Goal: Information Seeking & Learning: Understand process/instructions

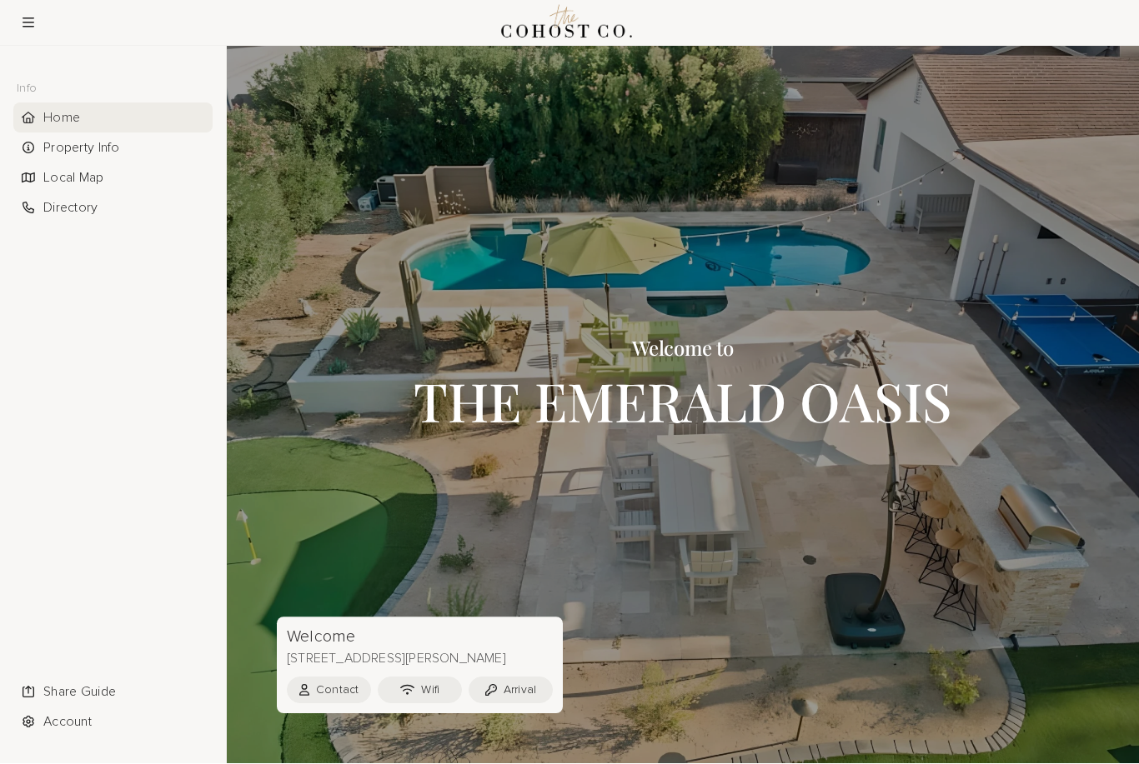
scroll to position [38, 0]
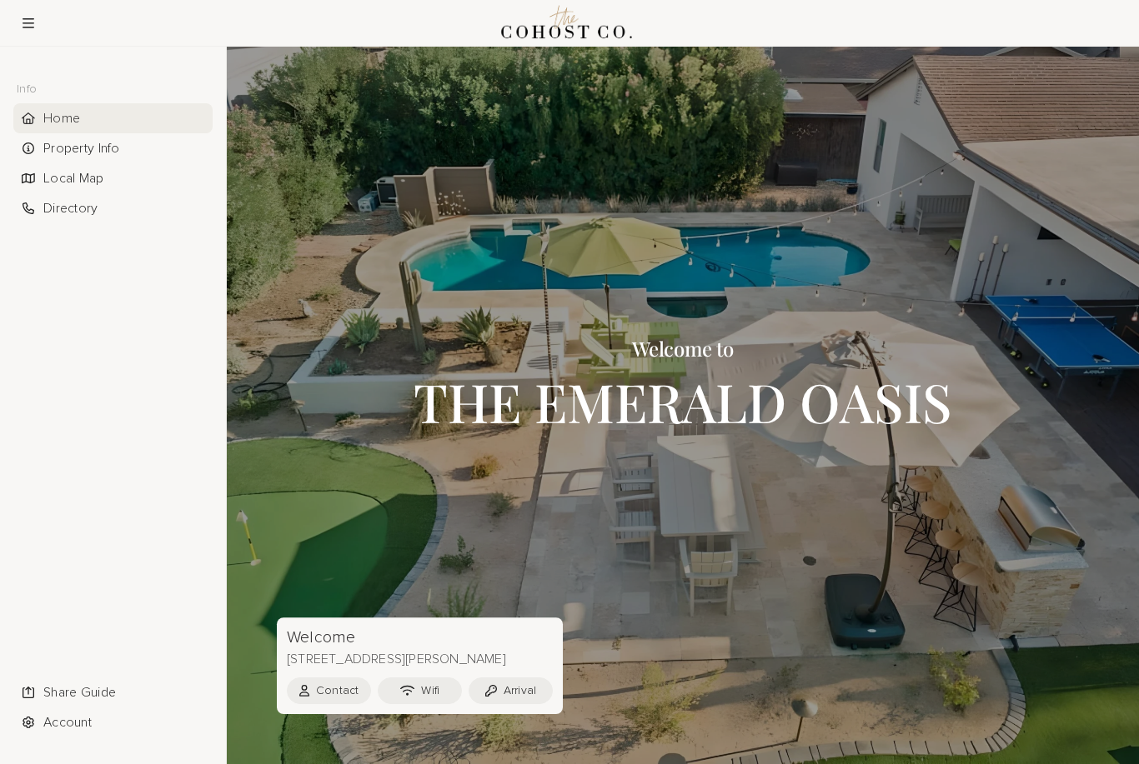
click at [348, 472] on div at bounding box center [683, 406] width 912 height 718
click at [60, 143] on div "Property Info" at bounding box center [112, 148] width 199 height 30
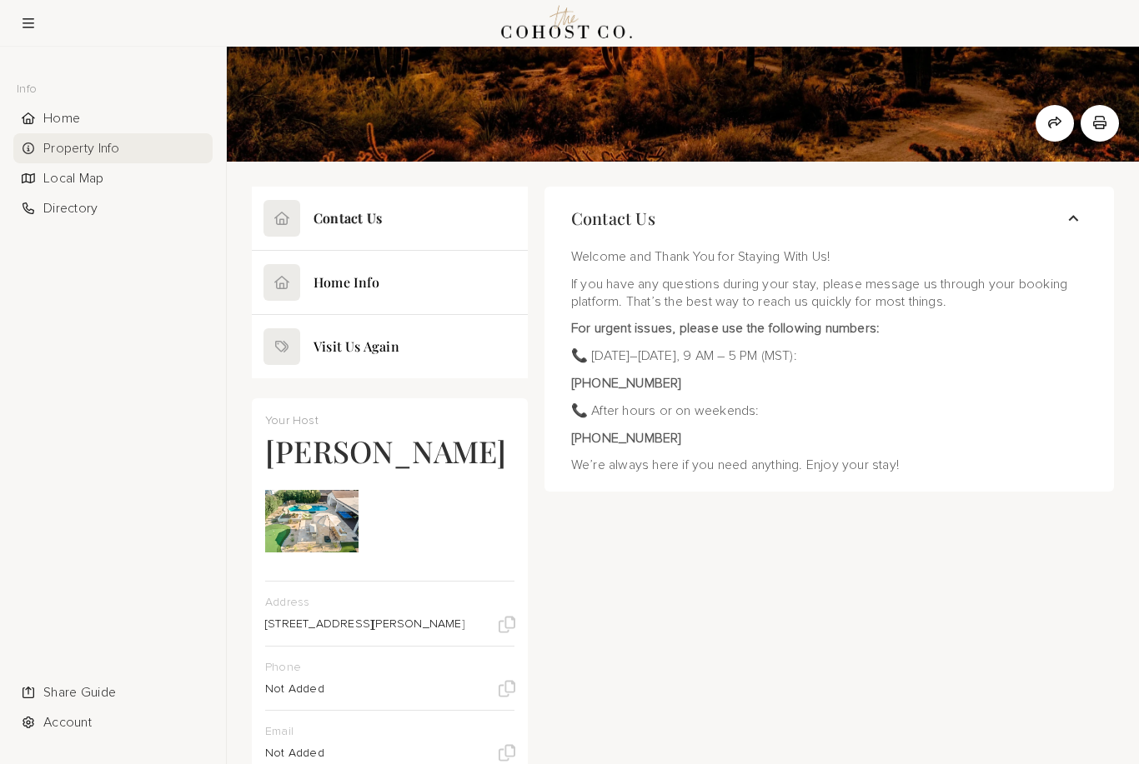
scroll to position [157, 0]
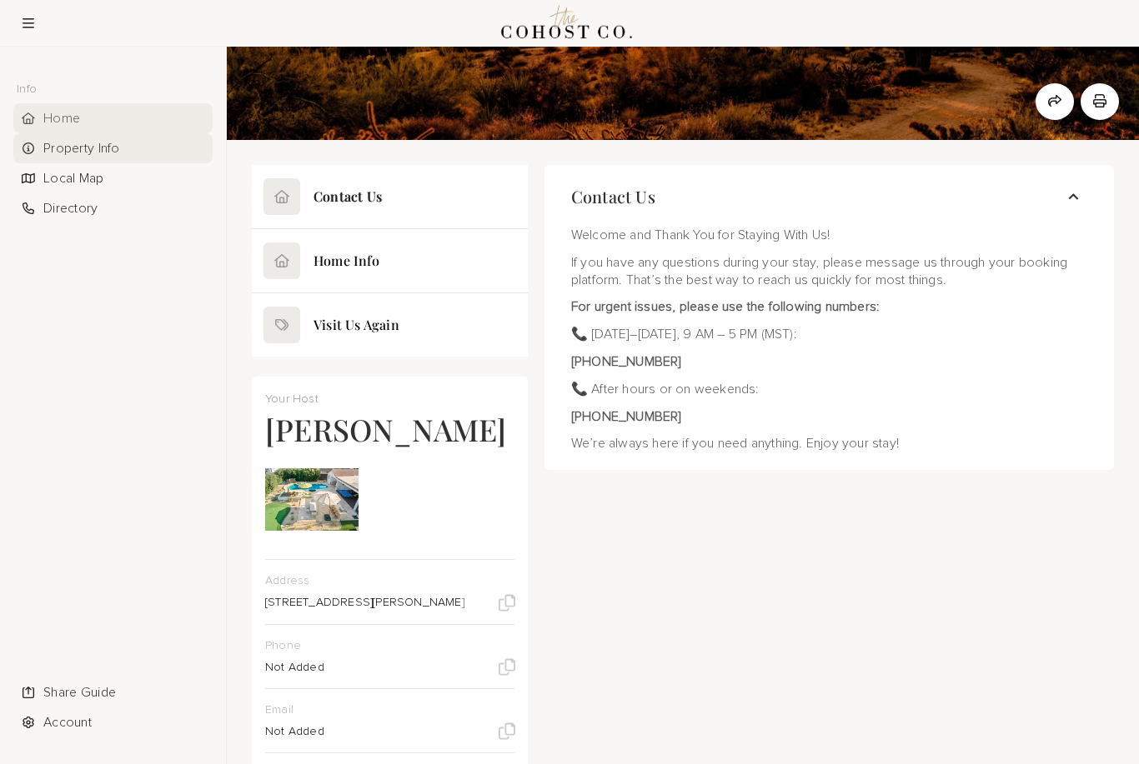
click at [41, 123] on div "Home" at bounding box center [112, 118] width 199 height 30
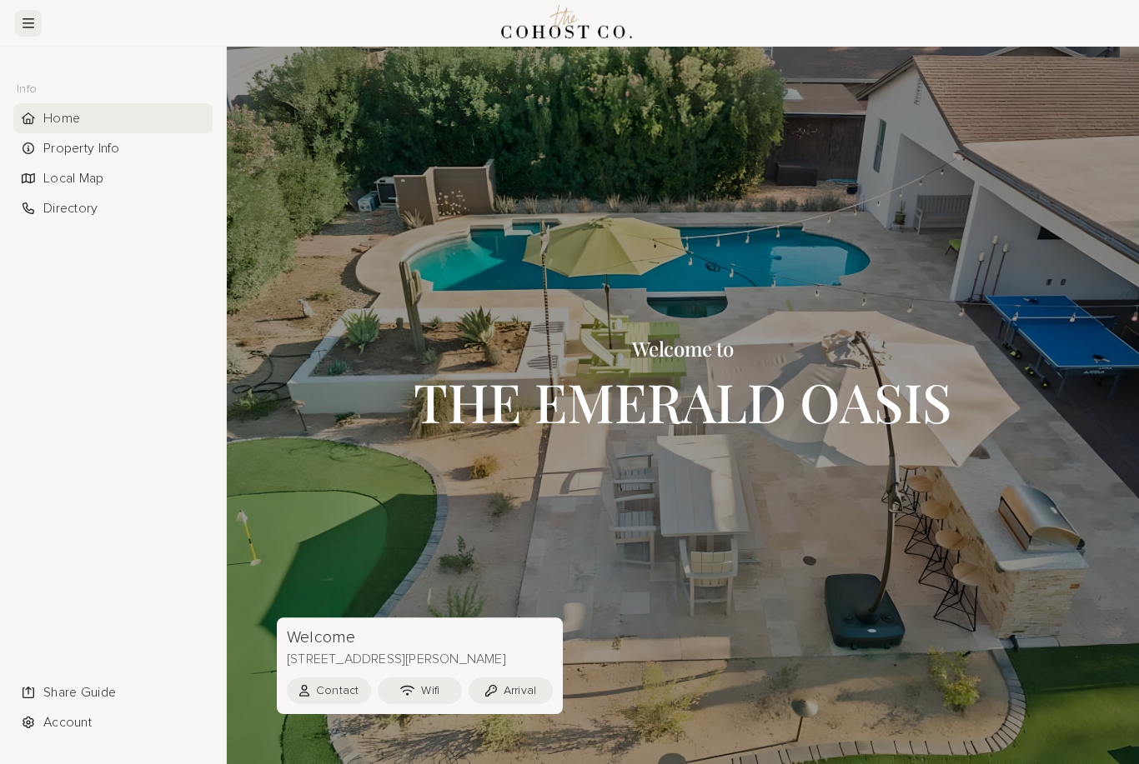
click at [23, 20] on icon at bounding box center [29, 23] width 12 height 13
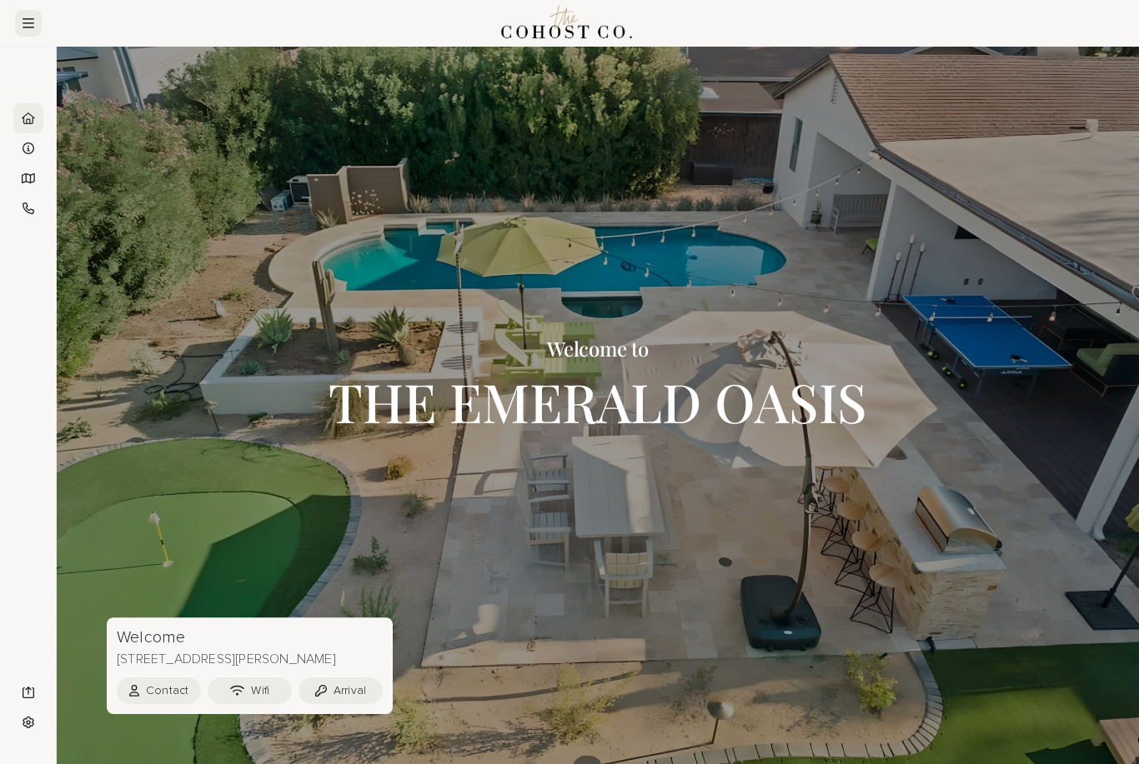
click at [26, 35] on button at bounding box center [28, 23] width 27 height 27
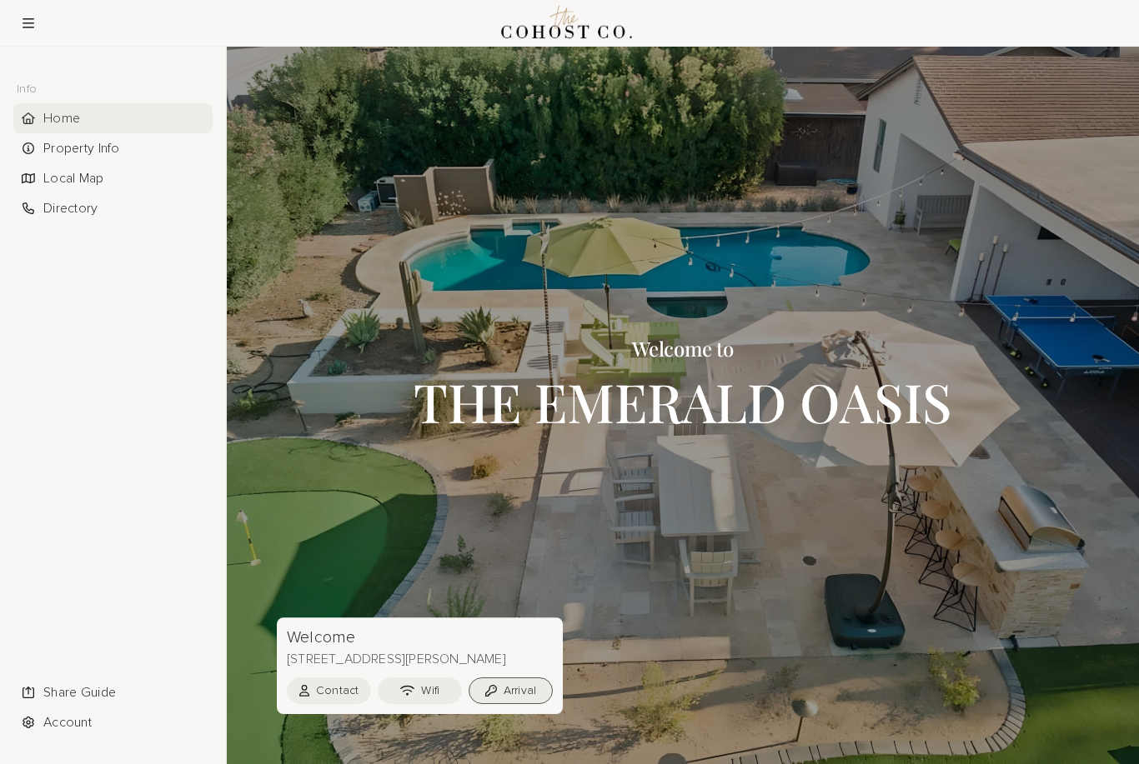
click at [508, 698] on button "Arrival" at bounding box center [510, 691] width 84 height 27
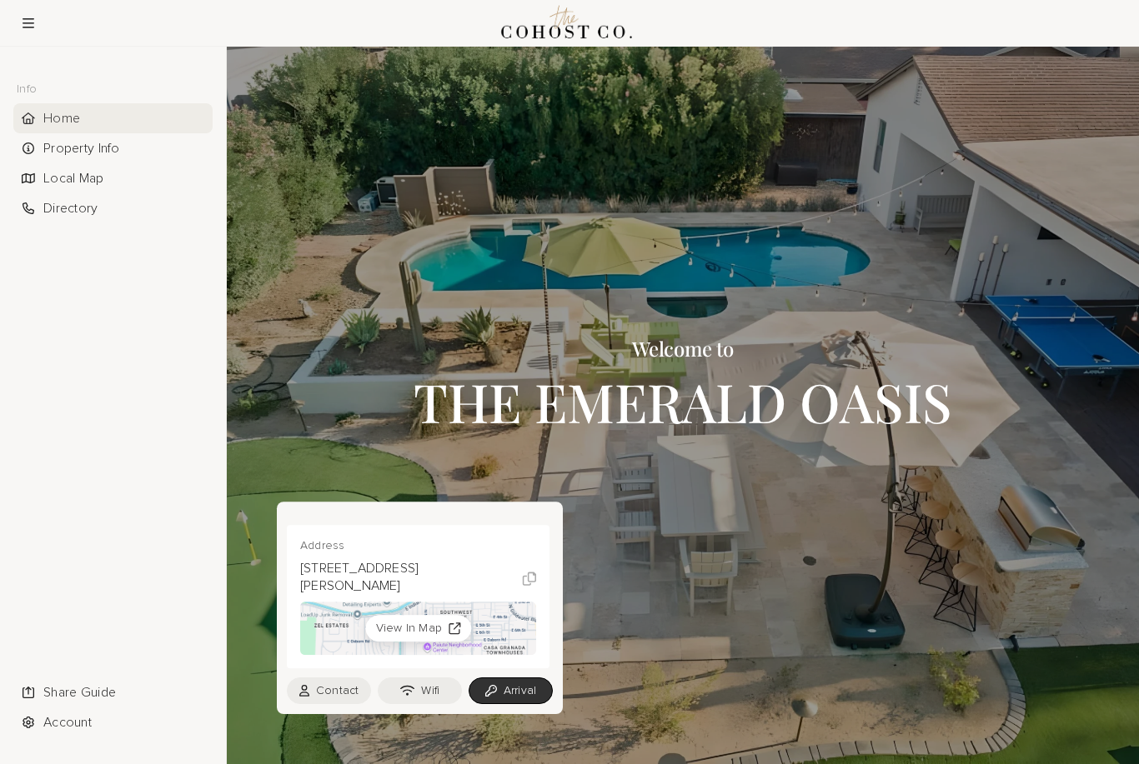
click at [269, 400] on div at bounding box center [683, 406] width 912 height 718
